Goal: Learn about a topic

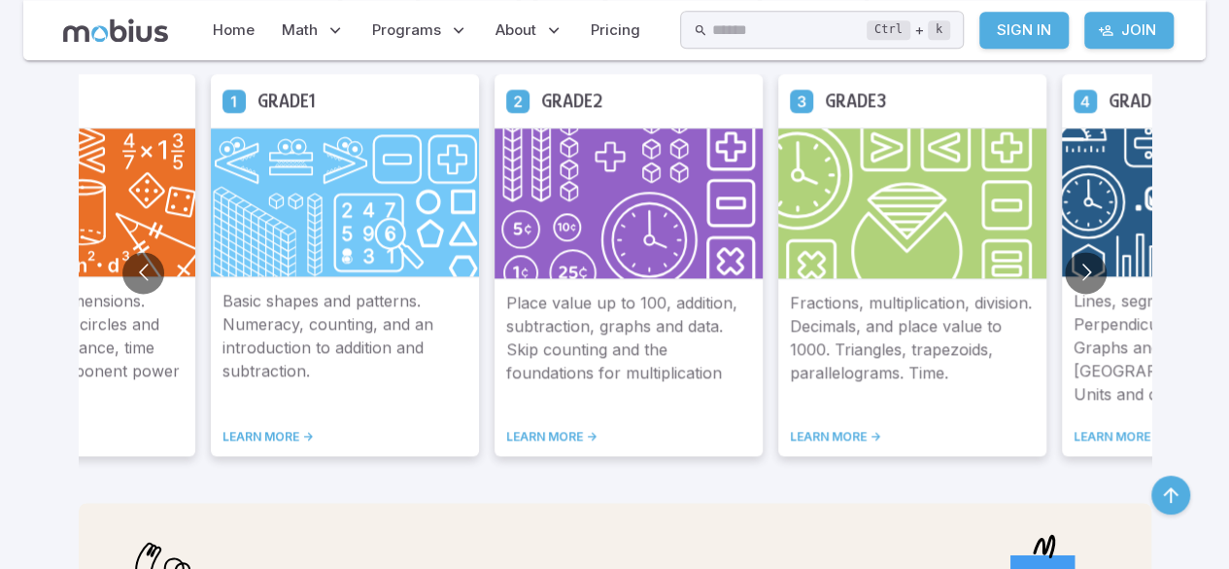
scroll to position [1118, 0]
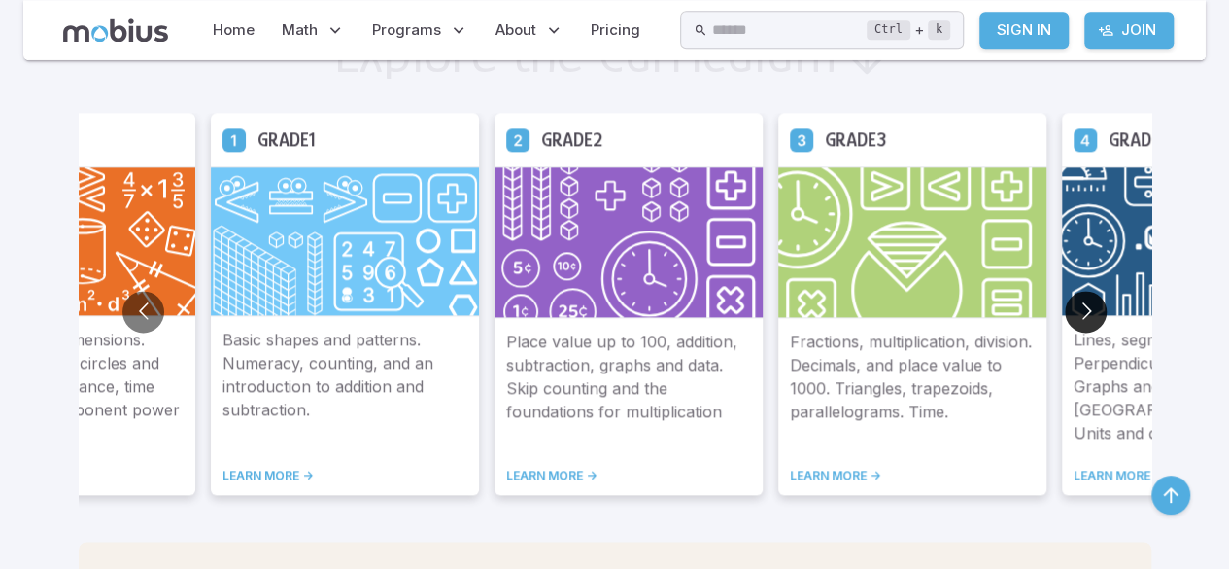
click at [1099, 316] on button "Go to next slide" at bounding box center [1086, 312] width 42 height 42
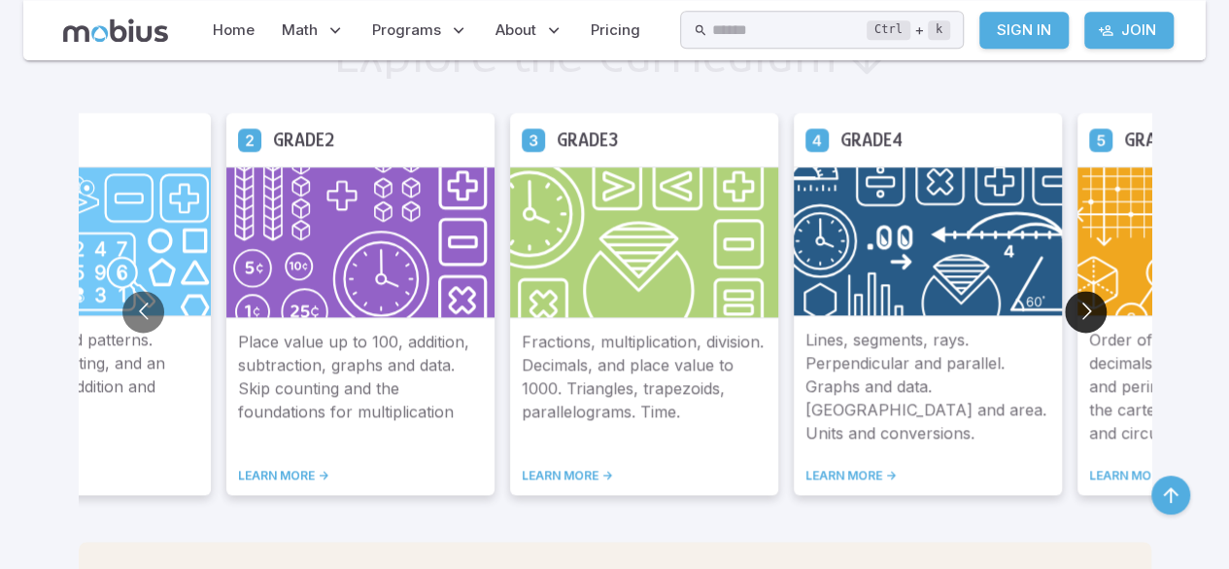
click at [1099, 316] on button "Go to next slide" at bounding box center [1086, 312] width 42 height 42
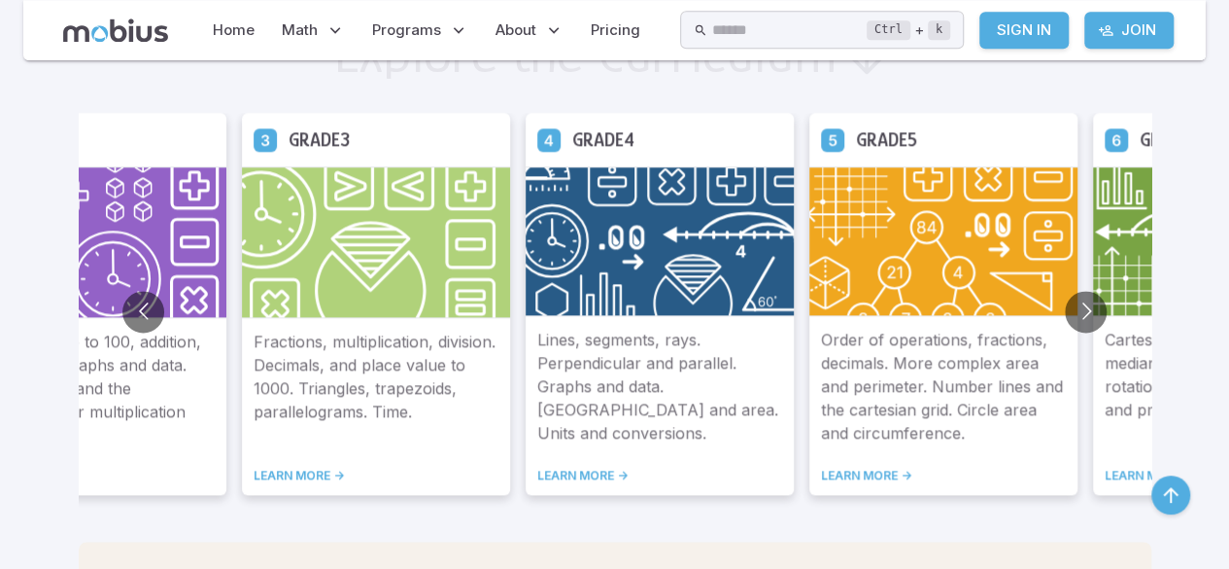
click at [978, 277] on img at bounding box center [944, 241] width 268 height 150
click at [865, 468] on link "LEARN MORE ->" at bounding box center [943, 475] width 245 height 16
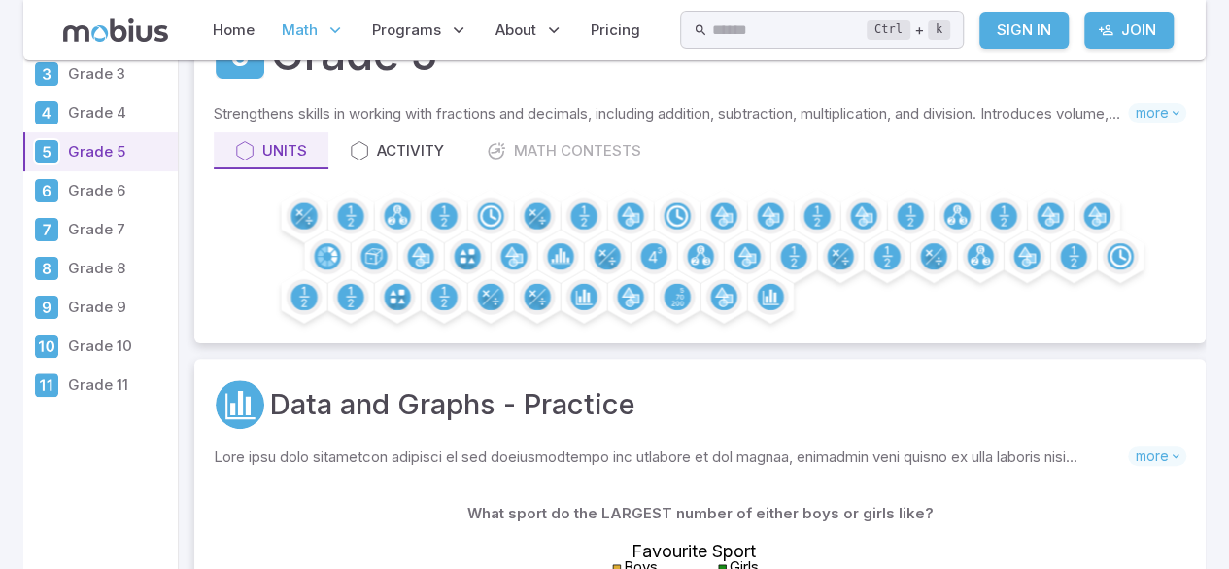
scroll to position [110, 0]
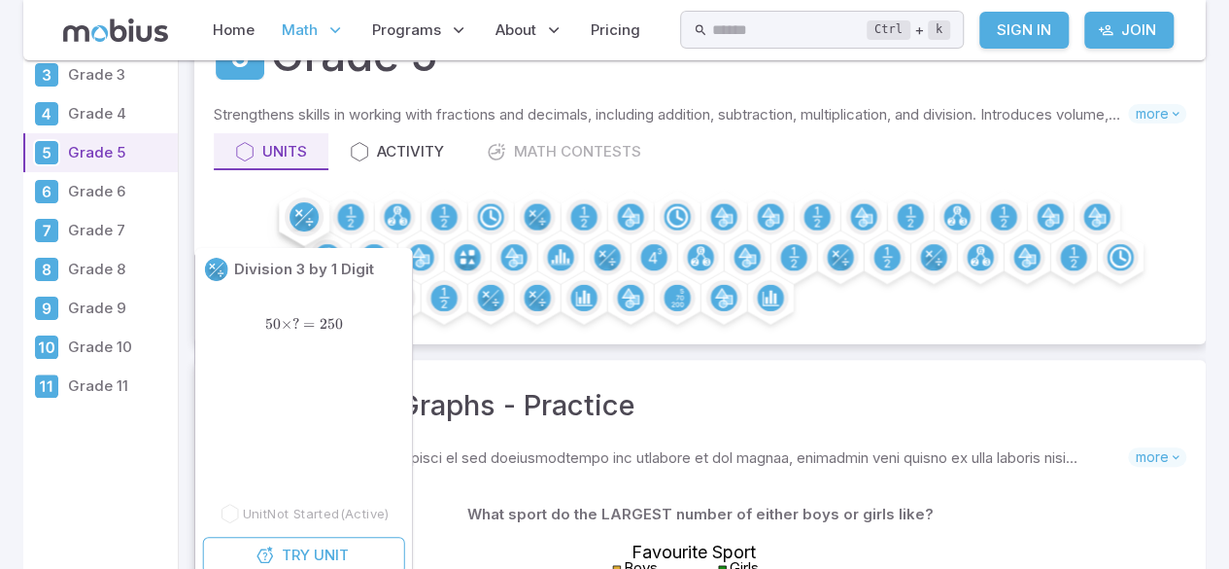
click at [302, 219] on circle at bounding box center [304, 216] width 29 height 29
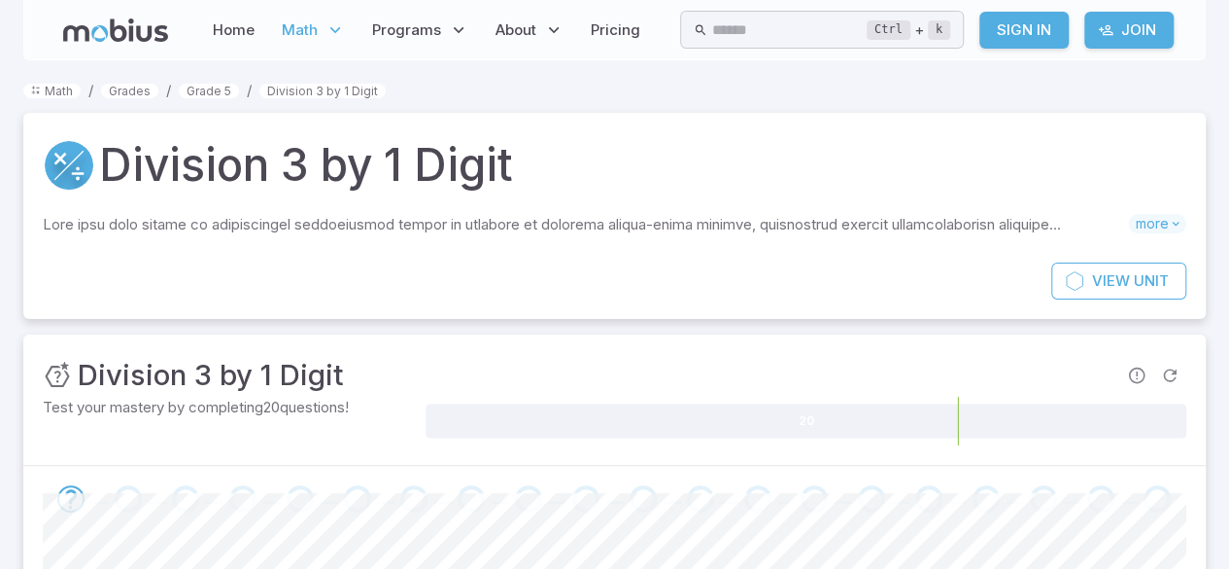
drag, startPoint x: 302, startPoint y: 219, endPoint x: 284, endPoint y: 389, distance: 171.1
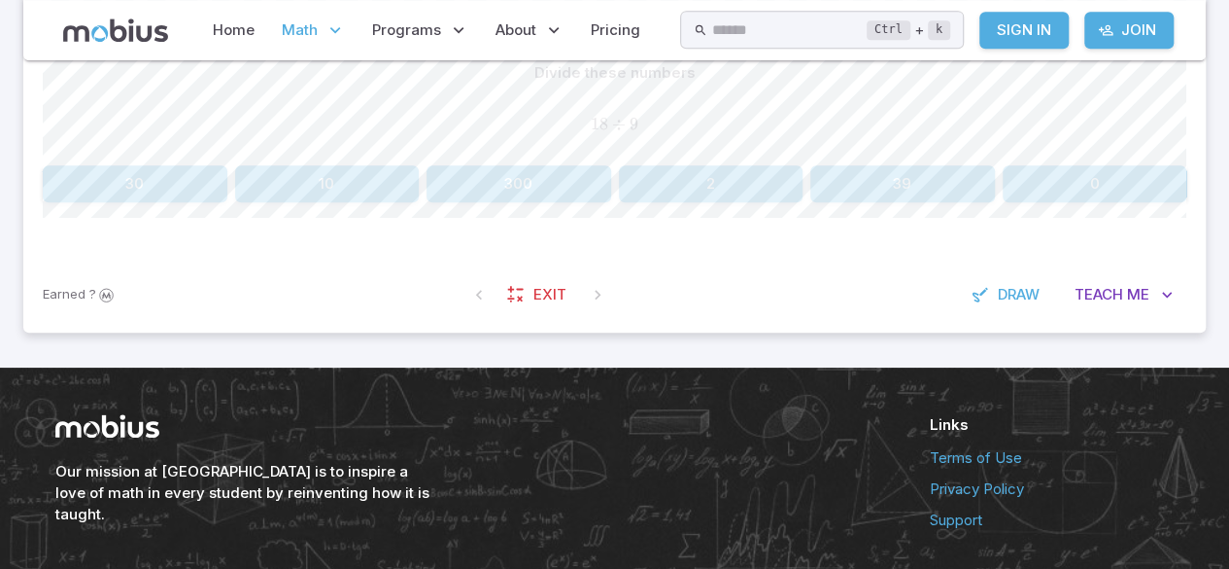
scroll to position [517, 0]
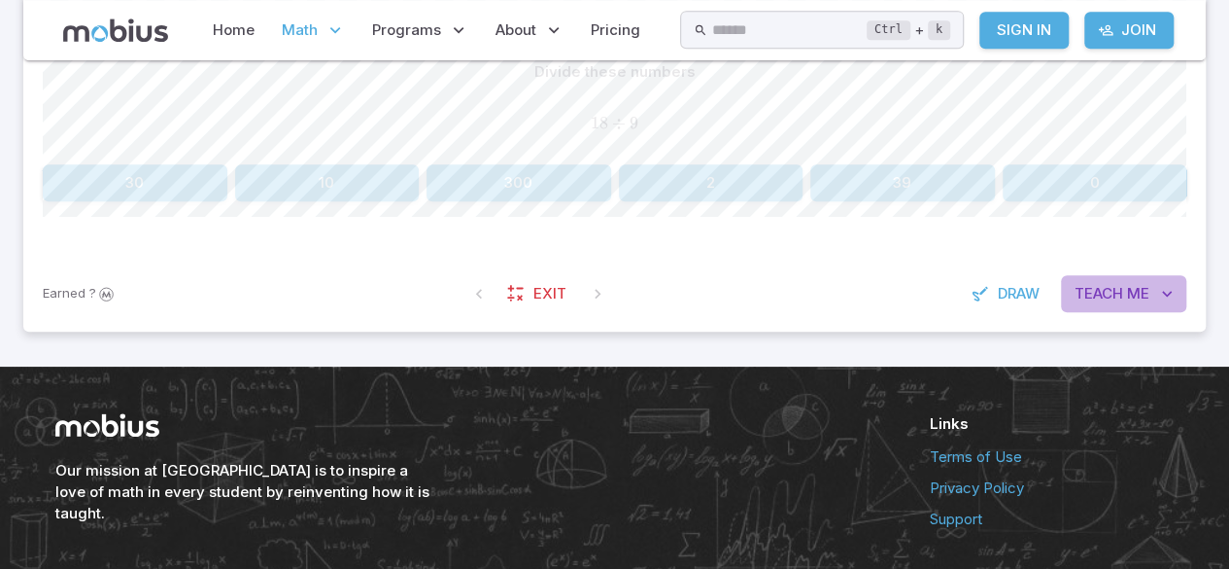
click at [1127, 296] on span "Me" at bounding box center [1138, 293] width 22 height 21
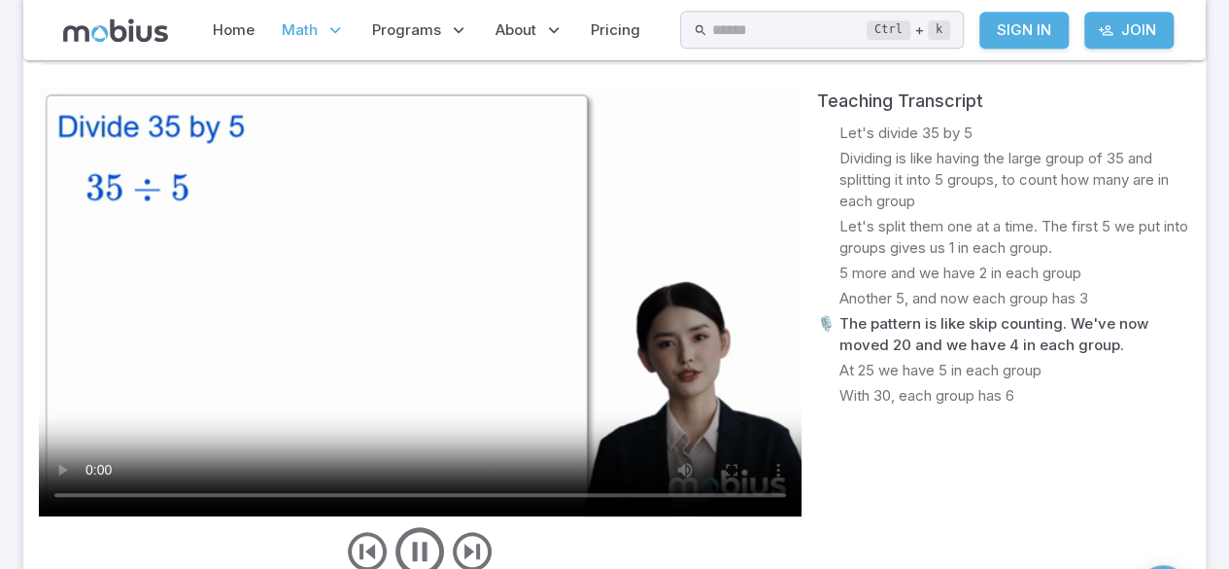
scroll to position [782, 0]
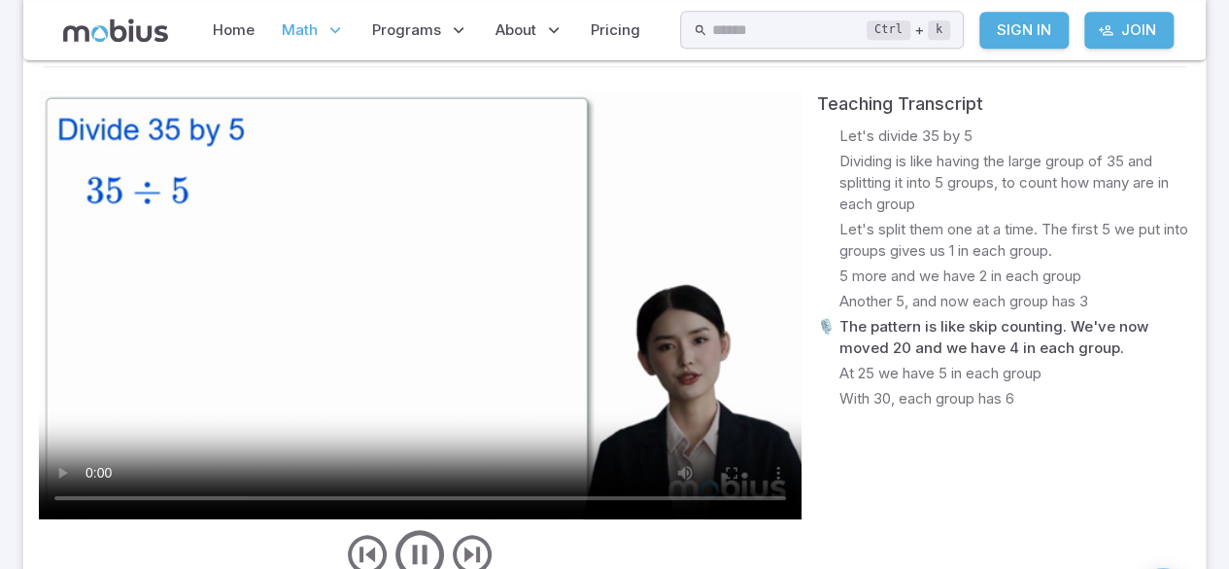
click at [758, 120] on video at bounding box center [420, 304] width 763 height 429
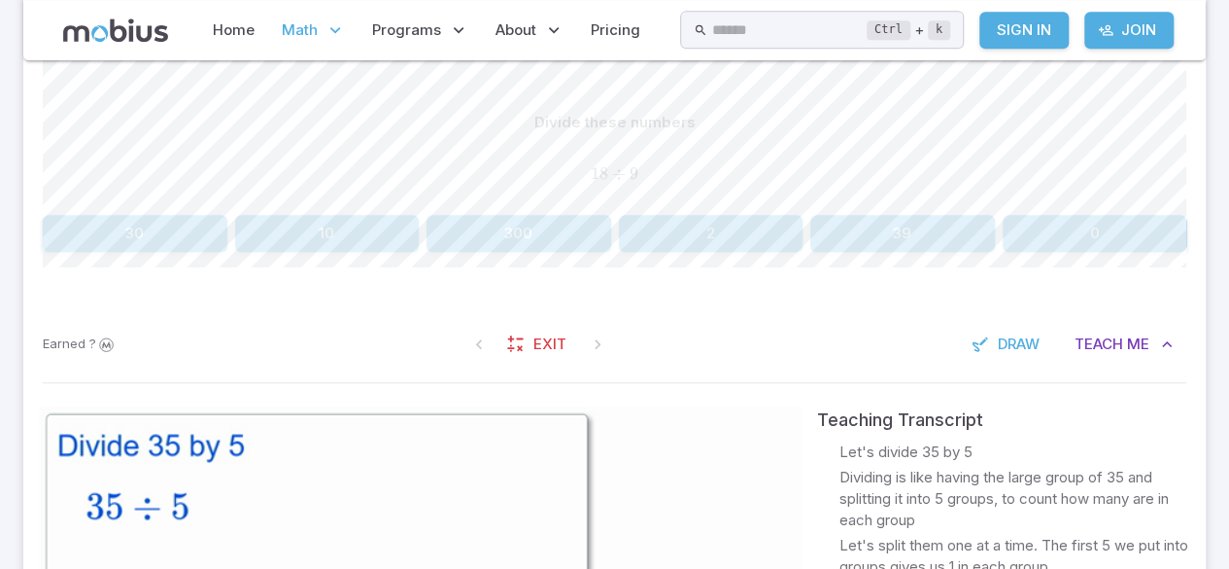
scroll to position [466, 0]
click at [317, 222] on button "10" at bounding box center [327, 234] width 185 height 37
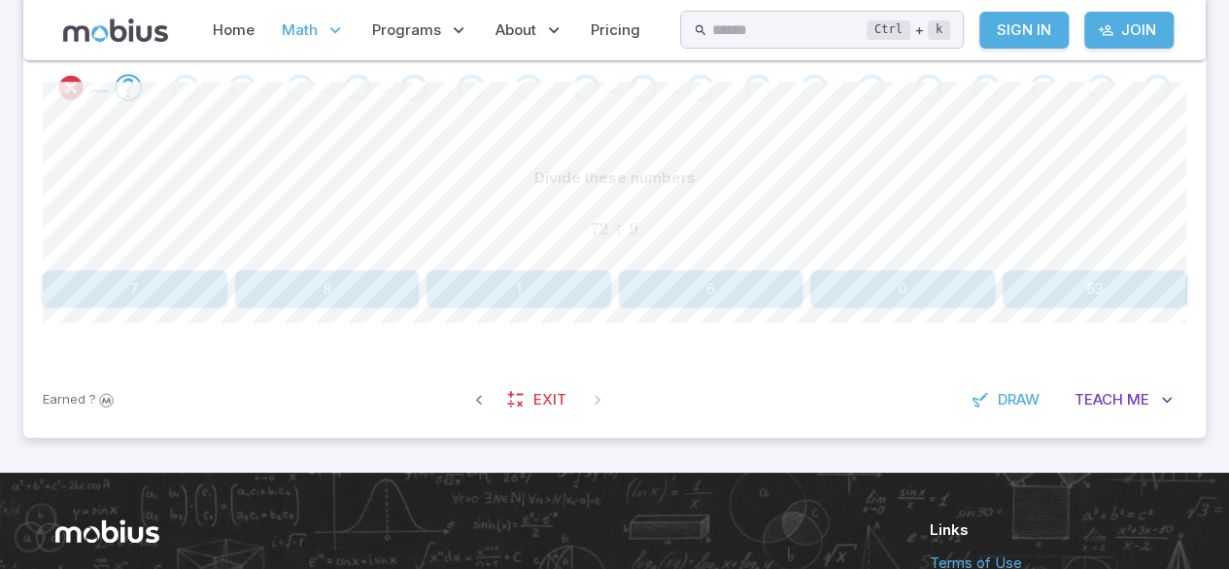
scroll to position [409, 0]
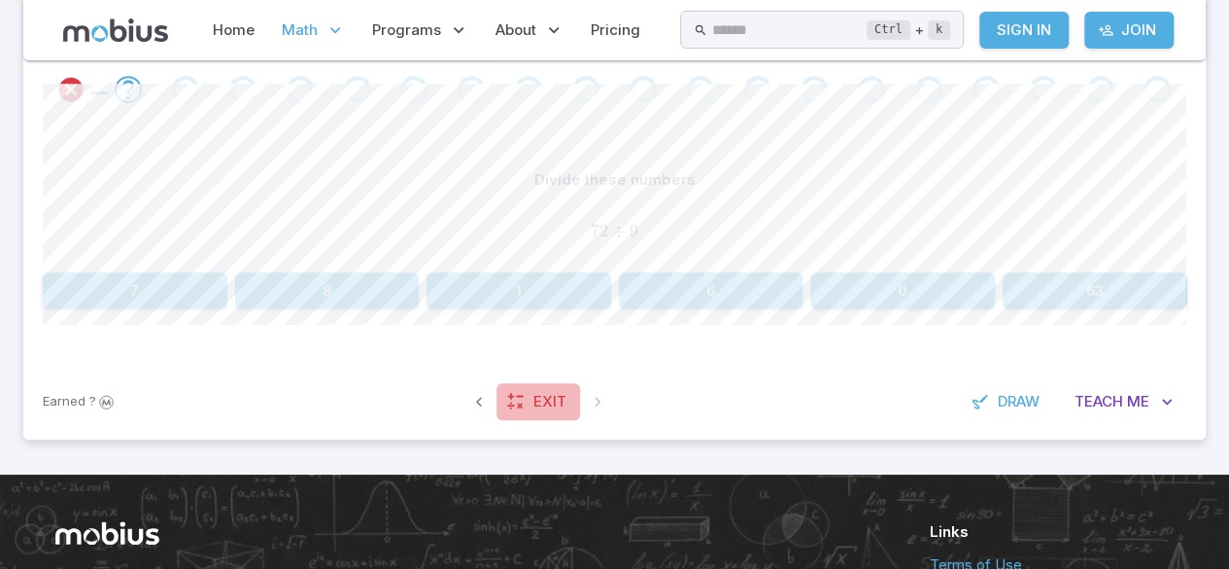
click at [566, 405] on link "Exit" at bounding box center [539, 401] width 84 height 37
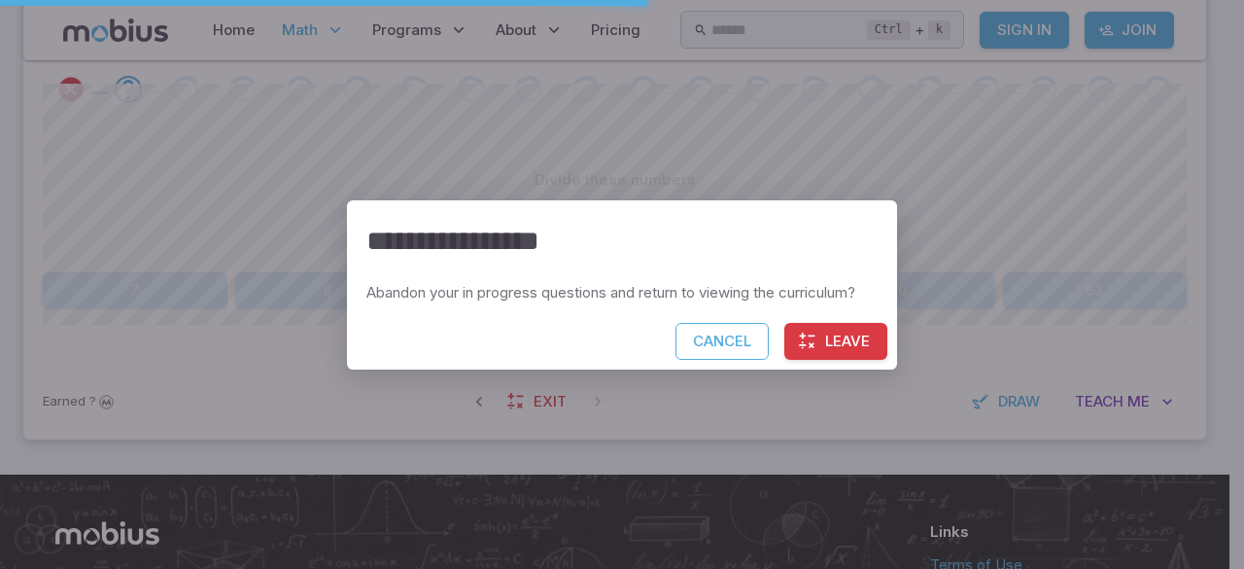
click at [940, 212] on div "**********" at bounding box center [622, 284] width 1244 height 569
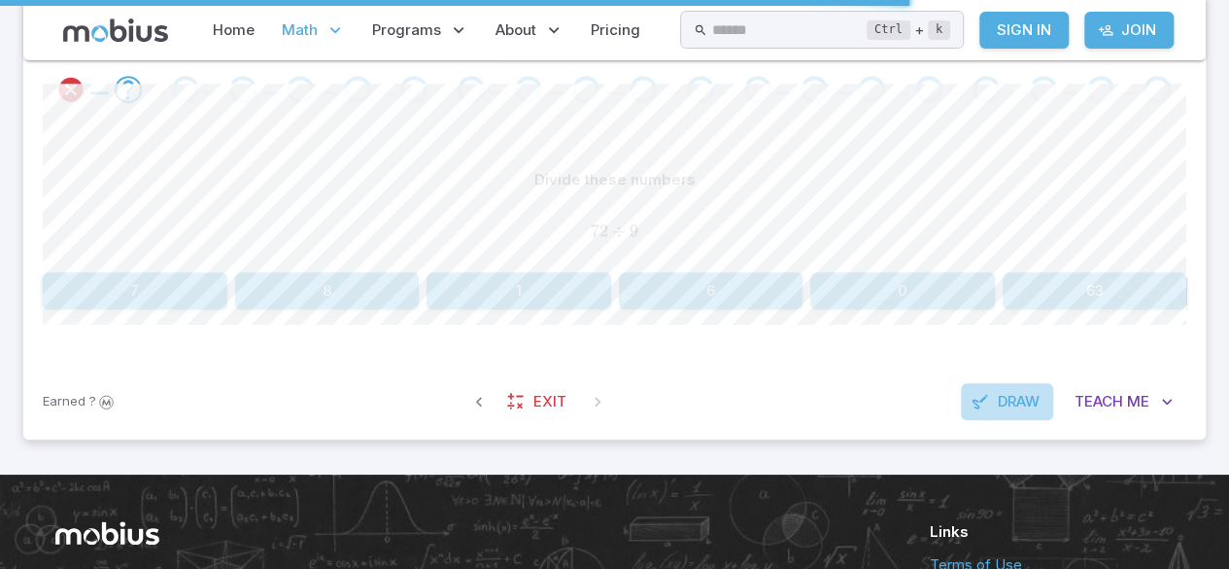
click at [1013, 397] on span "Draw" at bounding box center [1019, 401] width 42 height 21
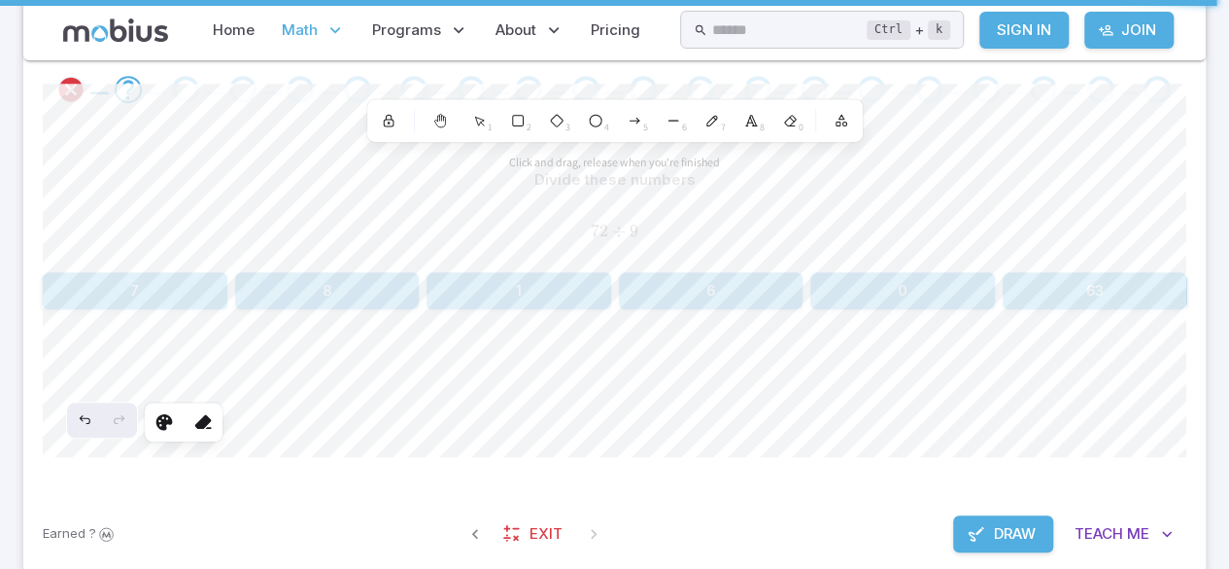
click at [659, 467] on div "Divide these numbers 72 ÷ 9 72 \div 9 72 ÷ 9 7 8 1 6 0 63 Selected shape action…" at bounding box center [615, 308] width 1144 height 373
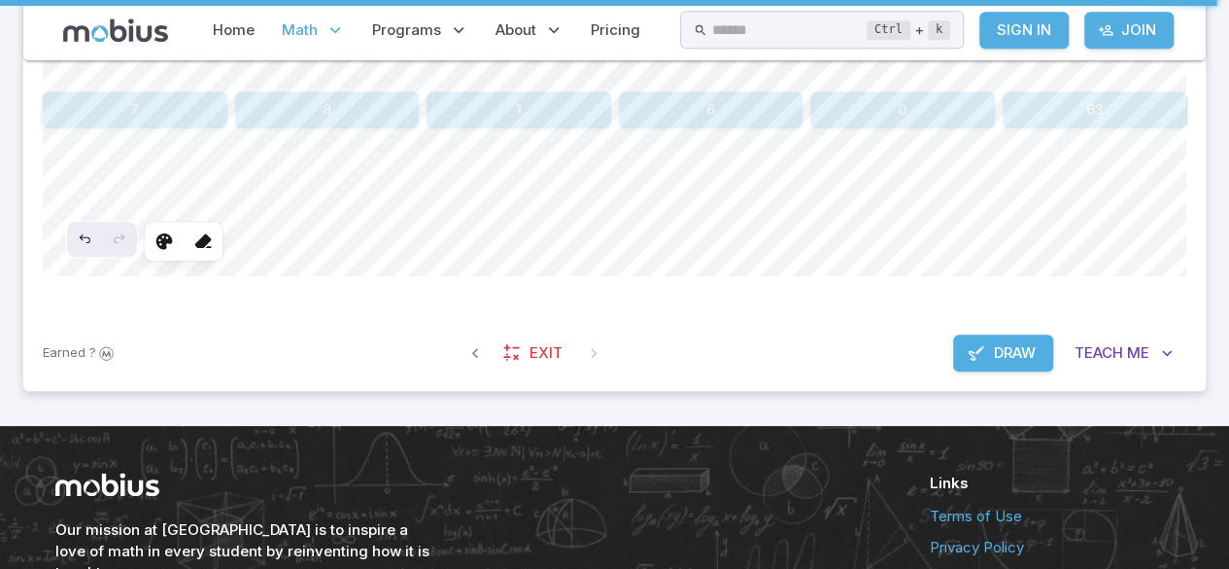
scroll to position [625, 0]
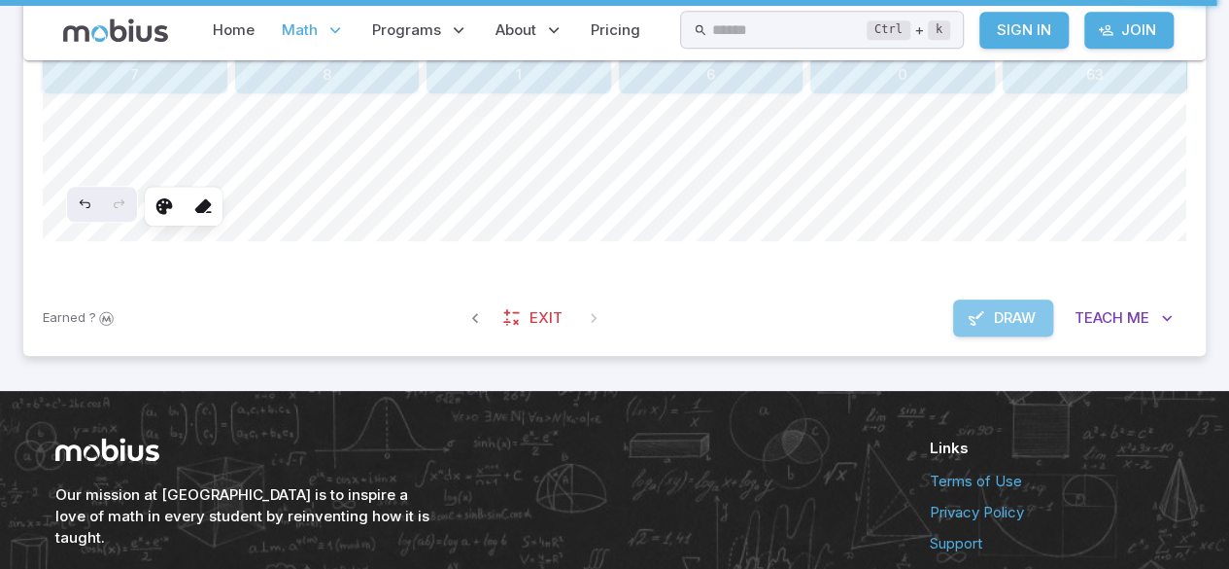
click at [994, 309] on span "Draw" at bounding box center [1015, 317] width 42 height 21
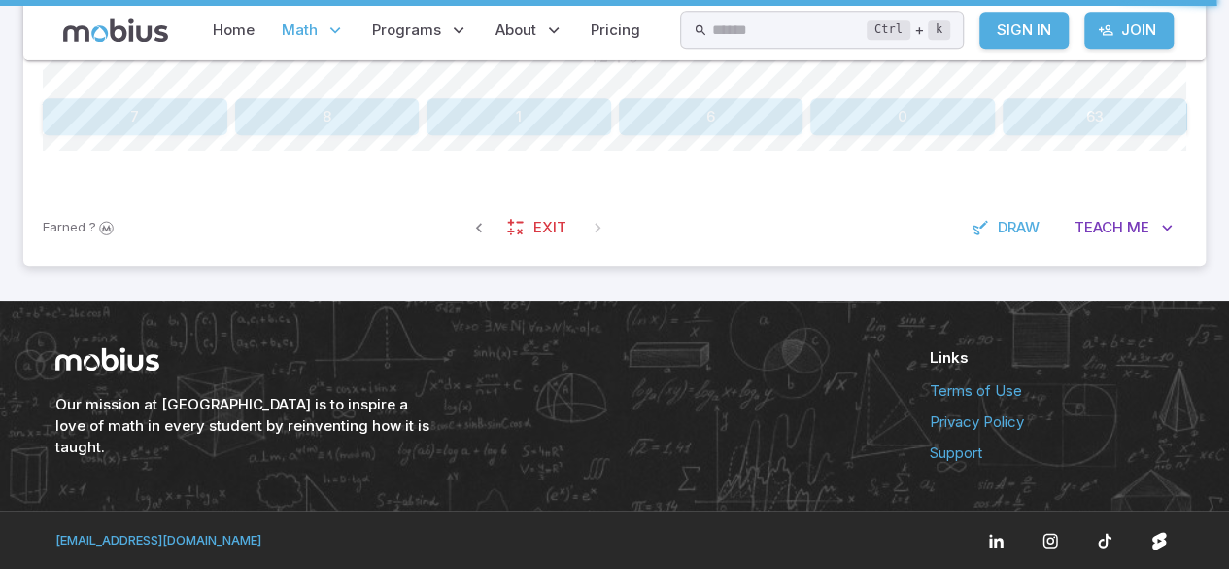
click at [735, 133] on button "6" at bounding box center [711, 116] width 185 height 37
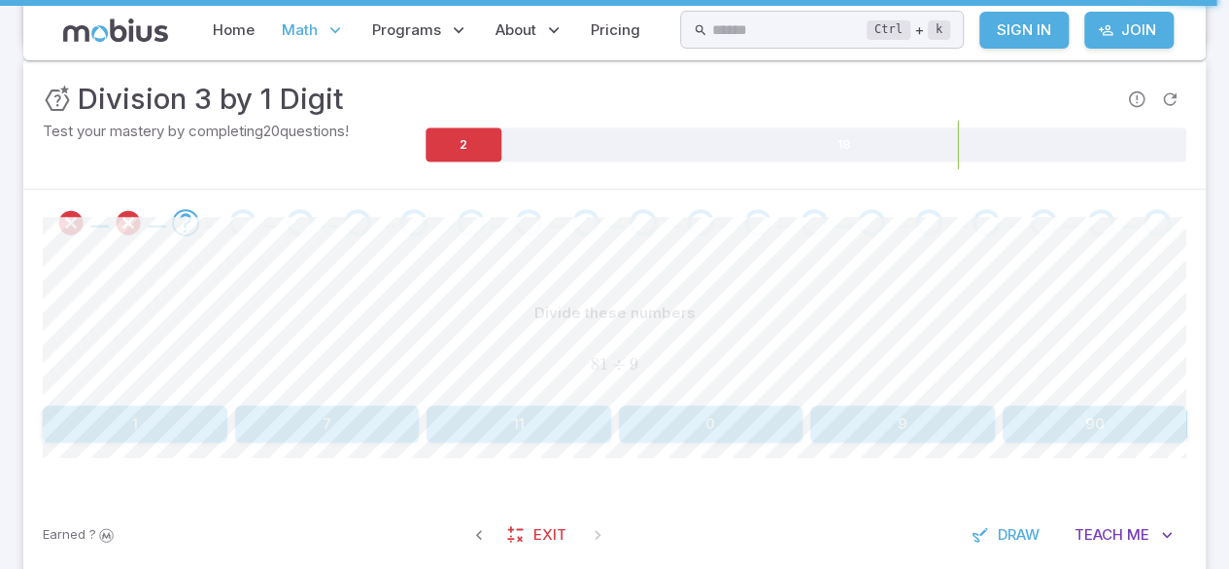
scroll to position [282, 0]
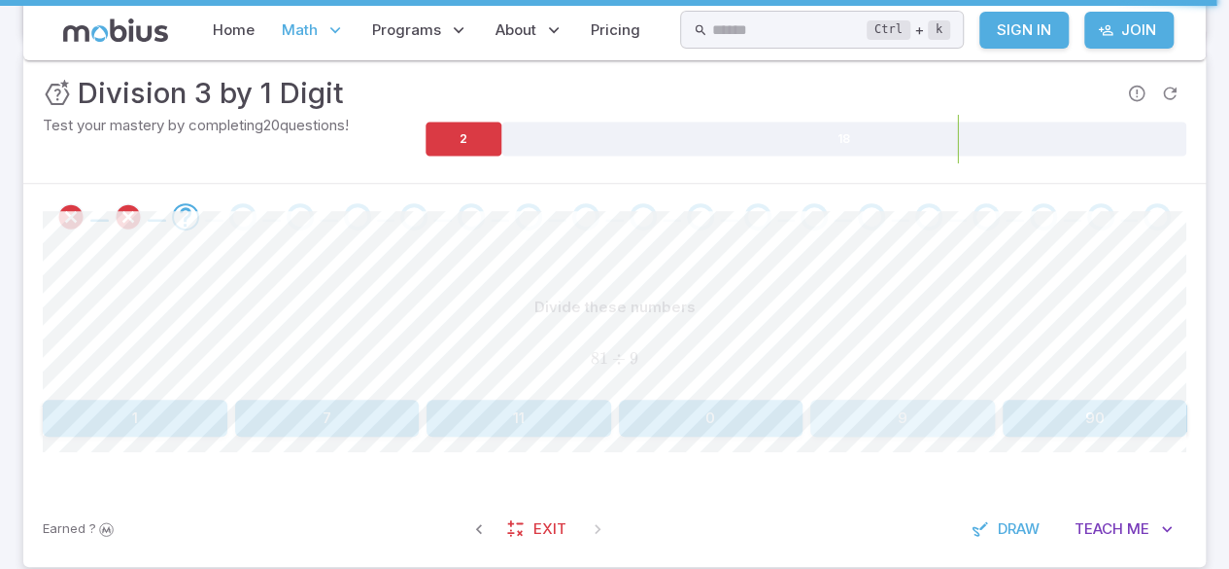
click at [884, 422] on button "9" at bounding box center [903, 417] width 185 height 37
click at [545, 407] on button "2" at bounding box center [519, 417] width 185 height 37
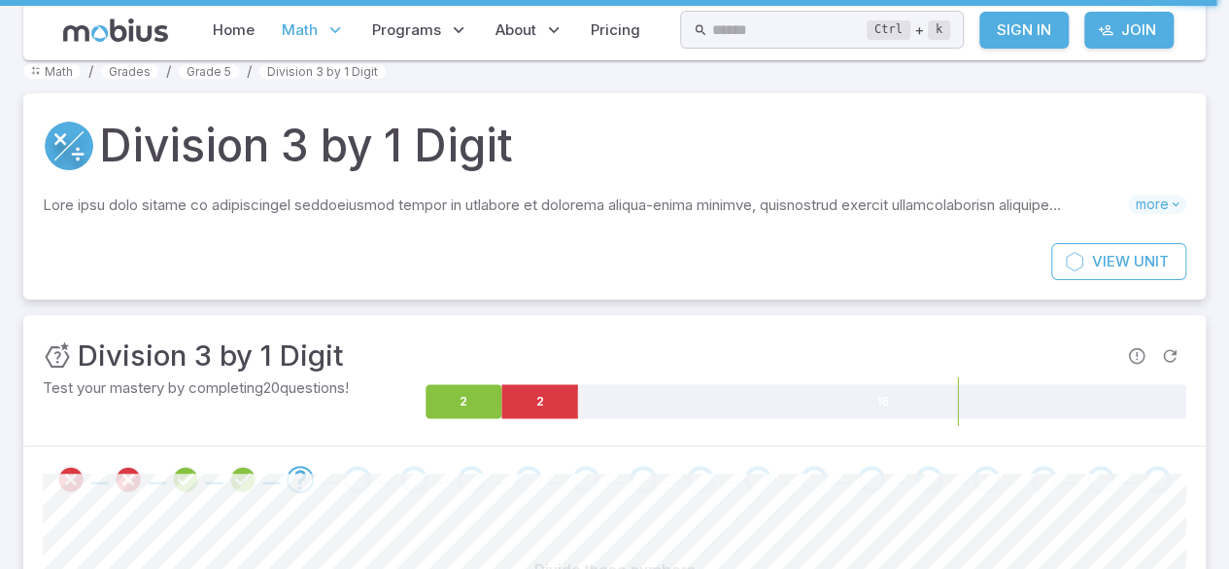
scroll to position [6, 0]
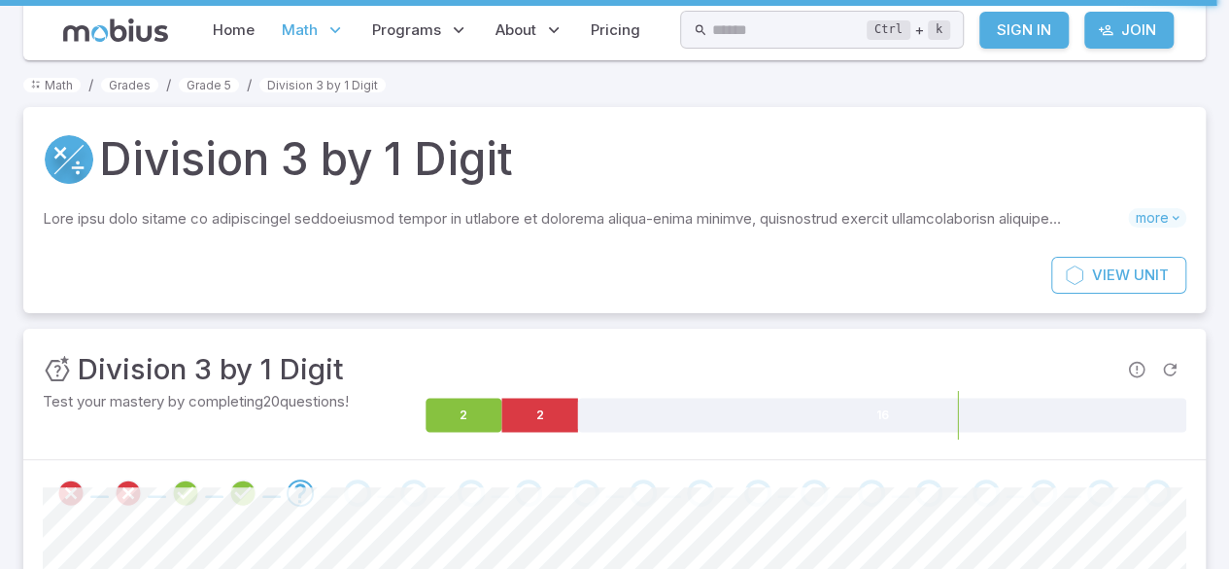
scroll to position [110, 0]
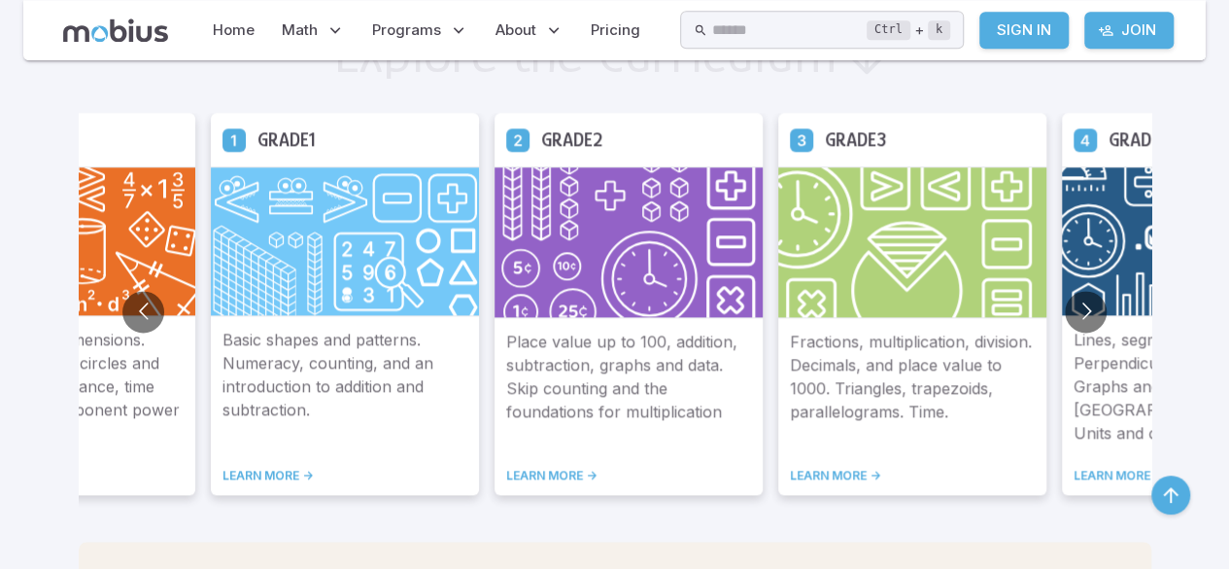
scroll to position [1135, 0]
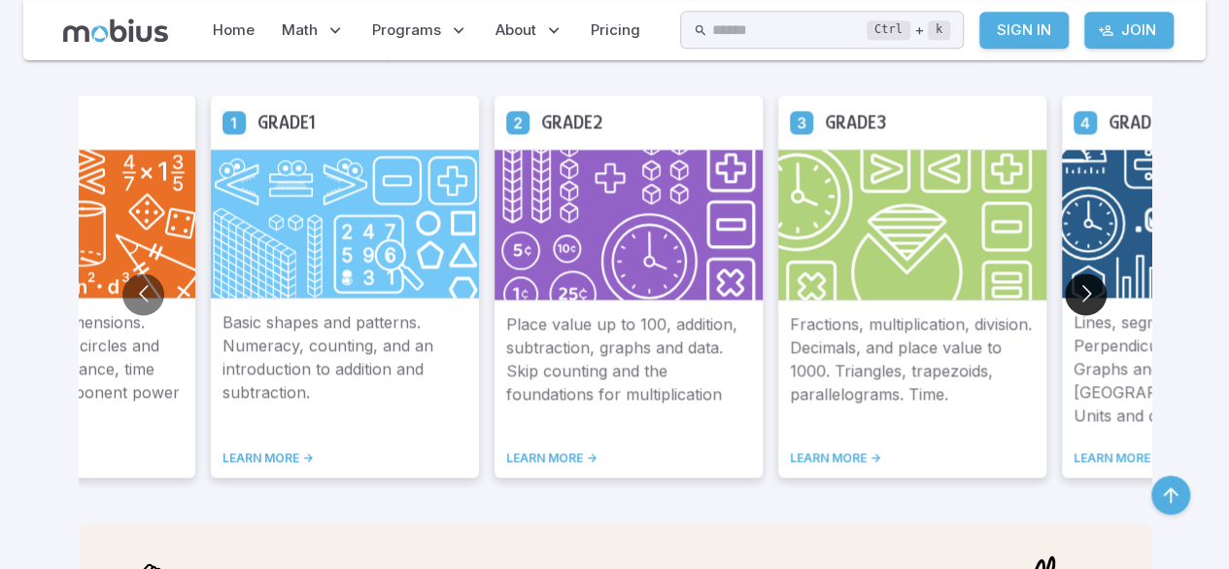
click at [1092, 292] on button "Go to next slide" at bounding box center [1086, 294] width 42 height 42
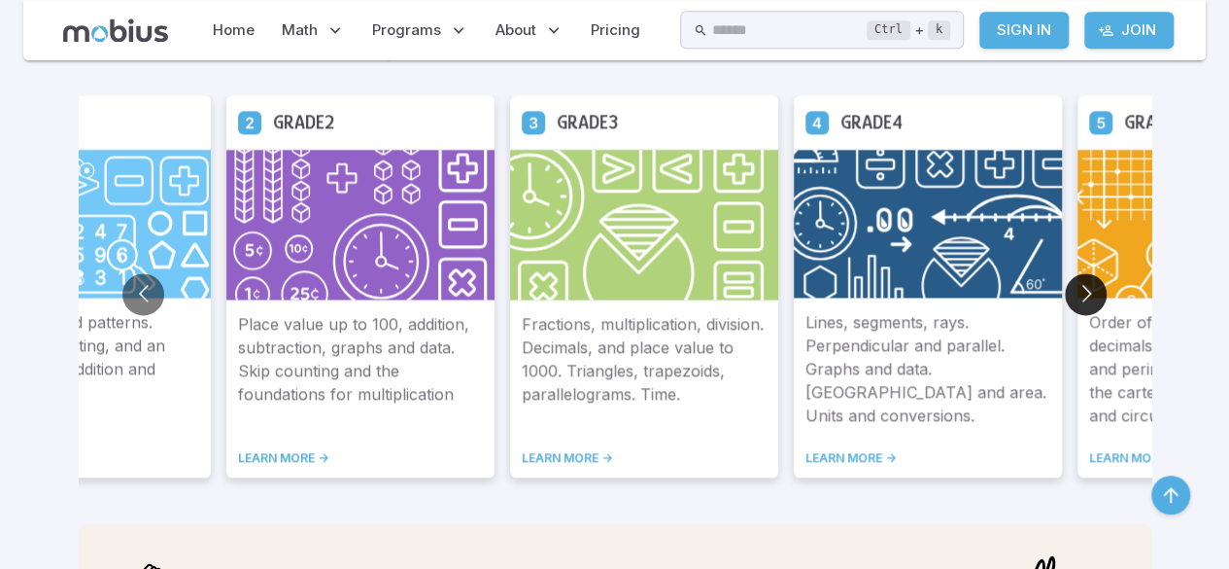
click at [1092, 292] on button "Go to next slide" at bounding box center [1086, 294] width 42 height 42
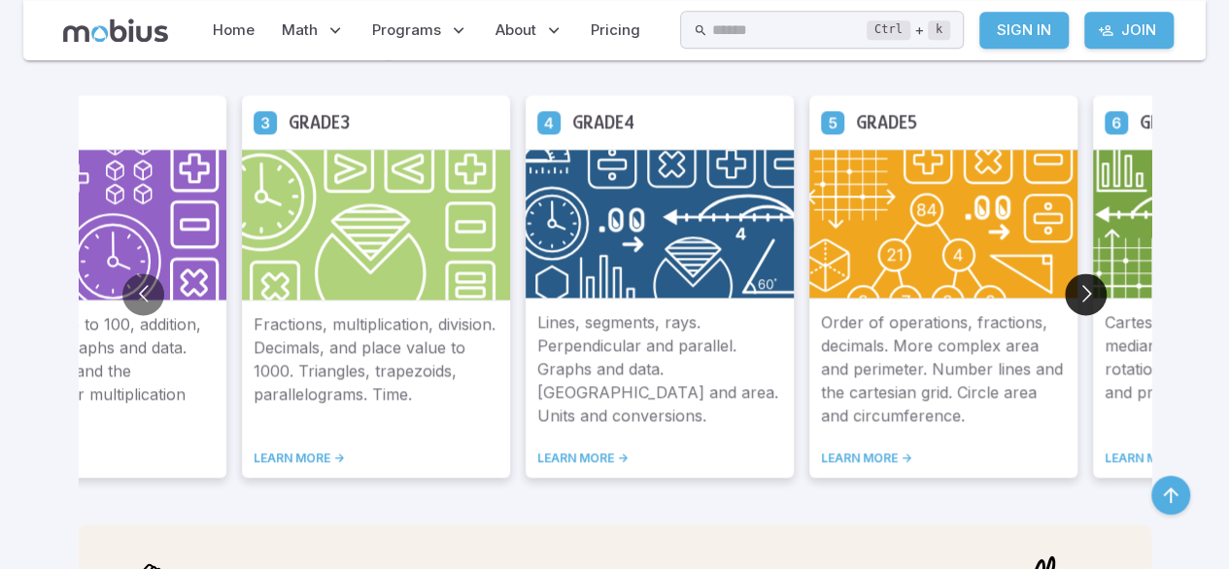
click at [1092, 292] on button "Go to next slide" at bounding box center [1086, 294] width 42 height 42
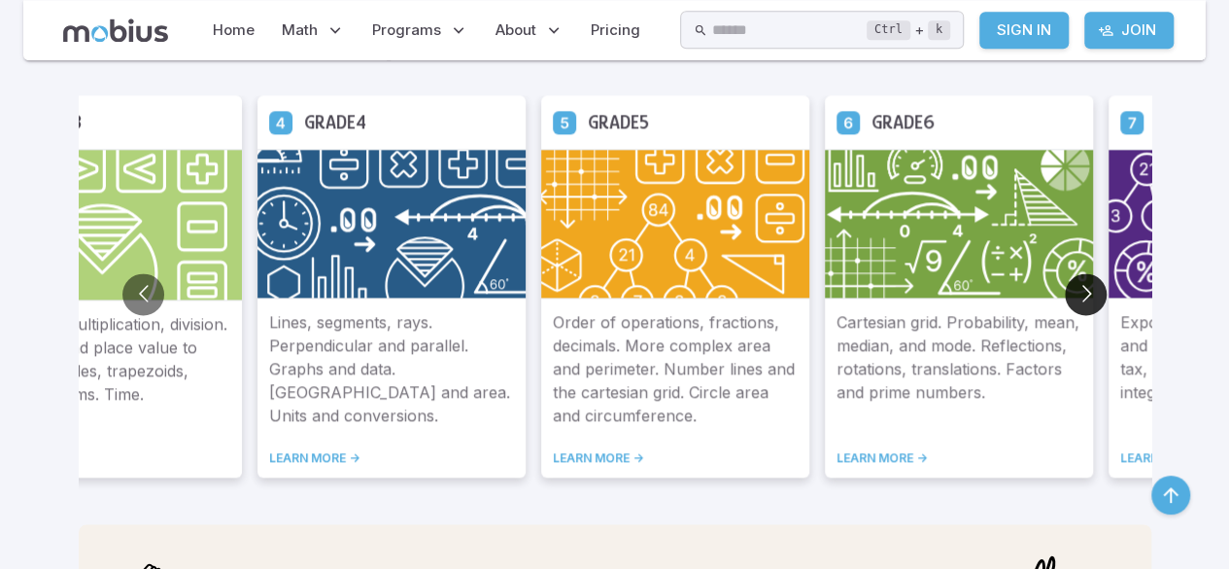
click at [1092, 292] on button "Go to next slide" at bounding box center [1086, 294] width 42 height 42
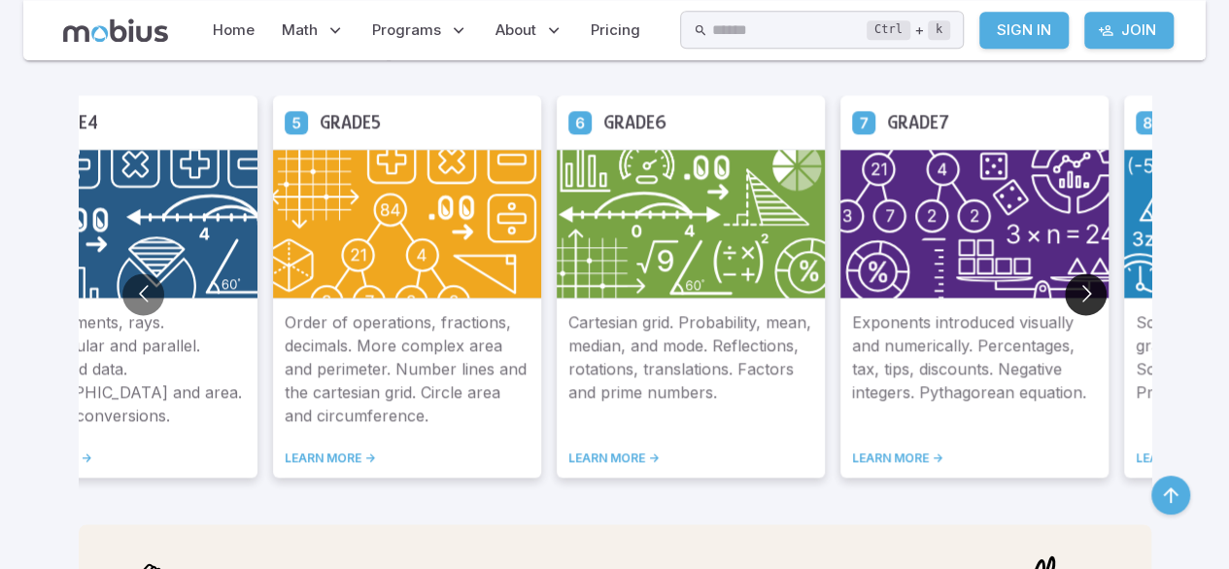
click at [1092, 292] on button "Go to next slide" at bounding box center [1086, 294] width 42 height 42
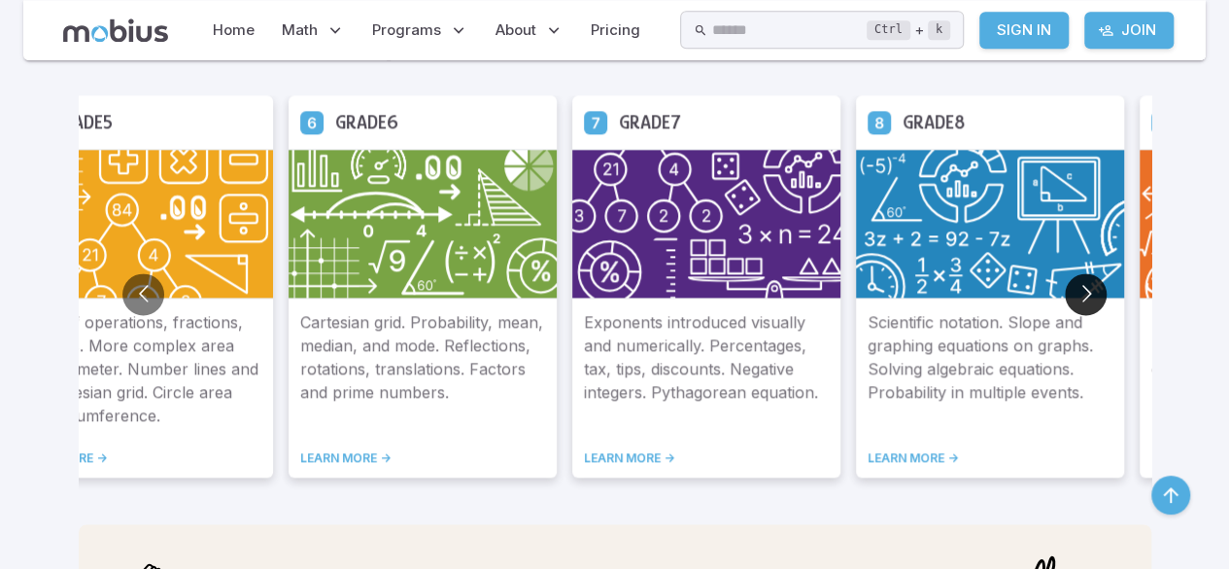
click at [1092, 292] on button "Go to next slide" at bounding box center [1086, 294] width 42 height 42
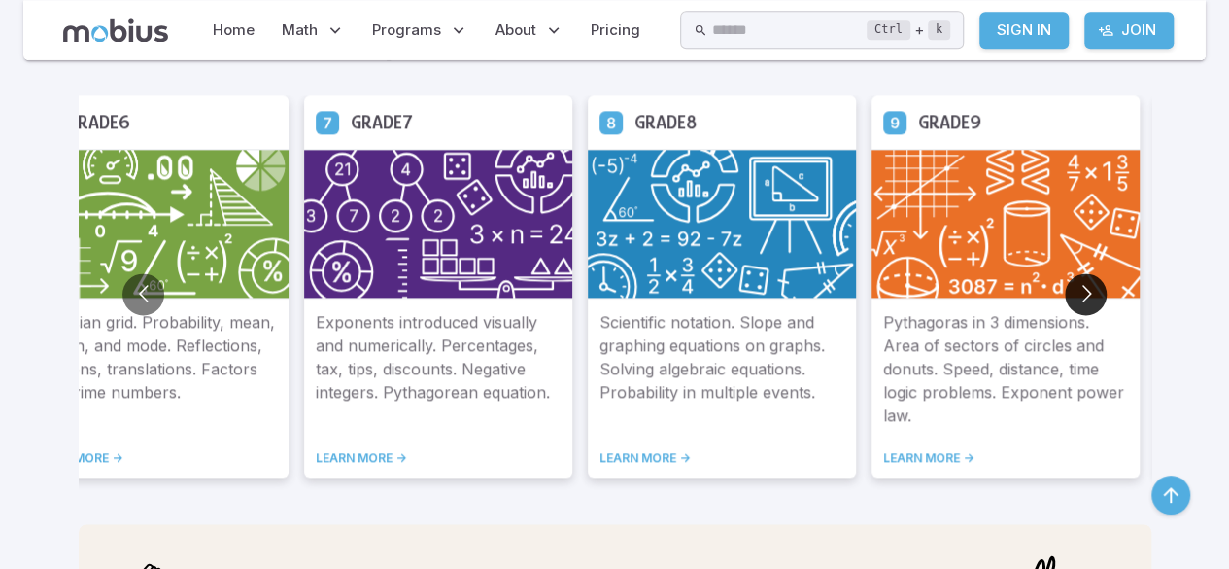
click at [1092, 292] on button "Go to next slide" at bounding box center [1086, 294] width 42 height 42
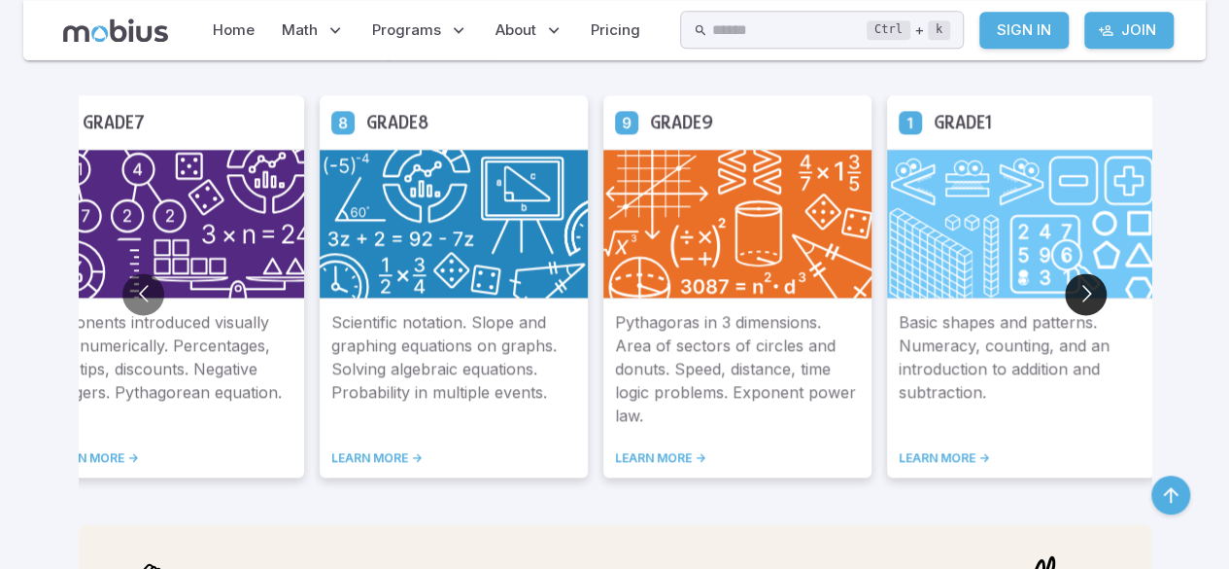
click at [1092, 292] on button "Go to next slide" at bounding box center [1086, 294] width 42 height 42
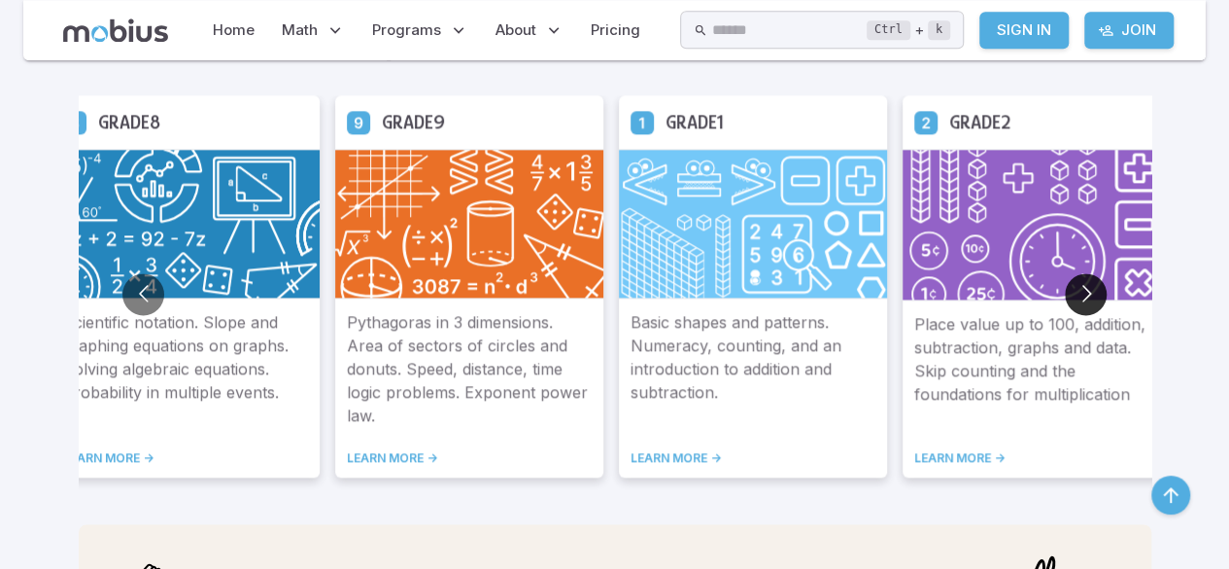
click at [1092, 292] on button "Go to next slide" at bounding box center [1086, 294] width 42 height 42
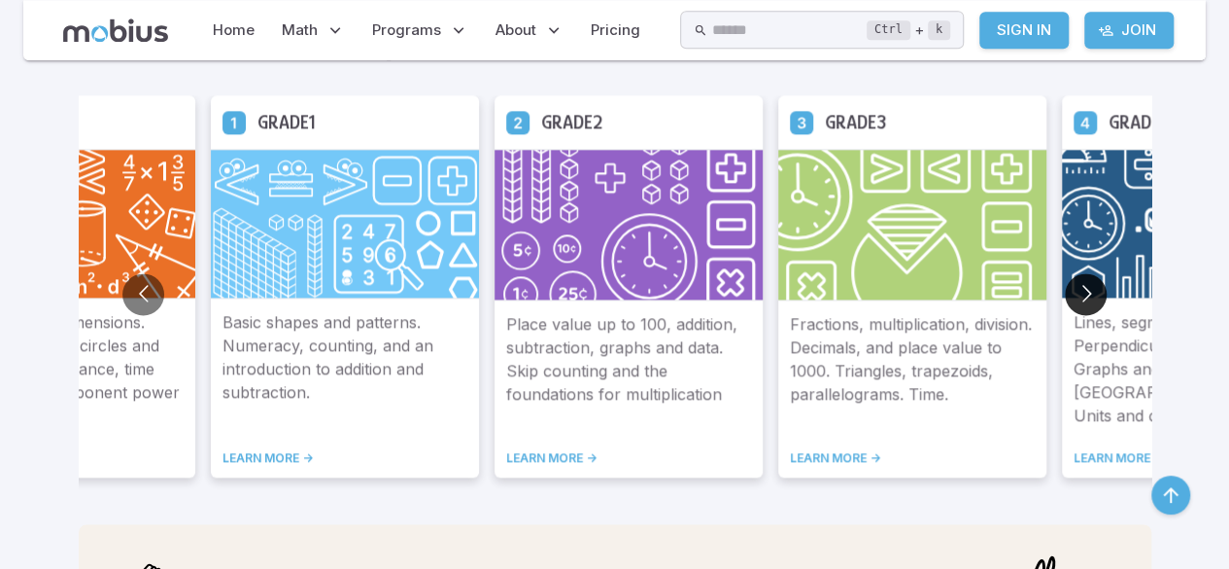
click at [1092, 292] on button "Go to next slide" at bounding box center [1086, 294] width 42 height 42
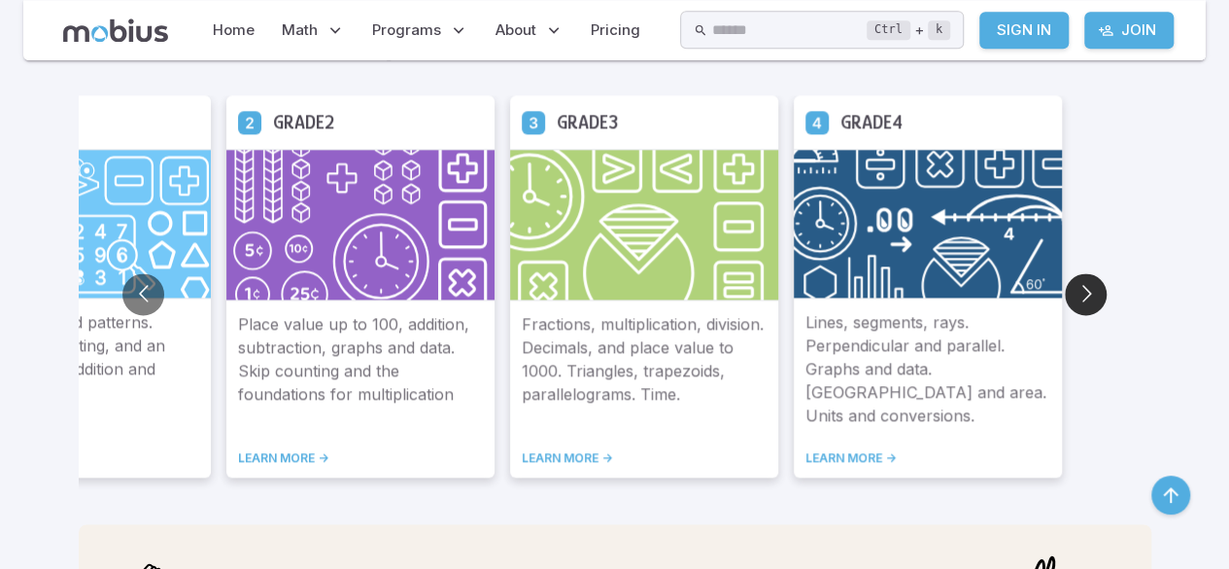
click at [1092, 292] on button "Go to next slide" at bounding box center [1086, 294] width 42 height 42
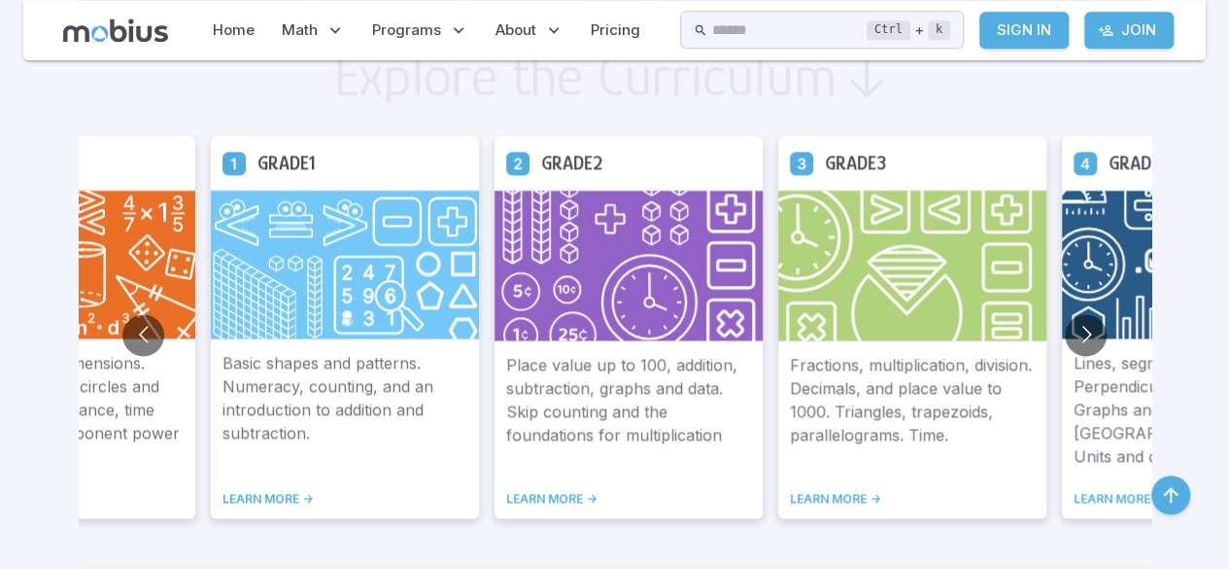
scroll to position [1095, 0]
